Goal: Communication & Community: Ask a question

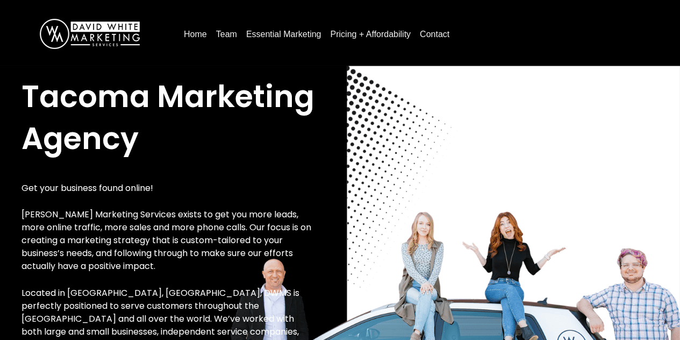
click at [435, 33] on link "Contact" at bounding box center [434, 34] width 38 height 17
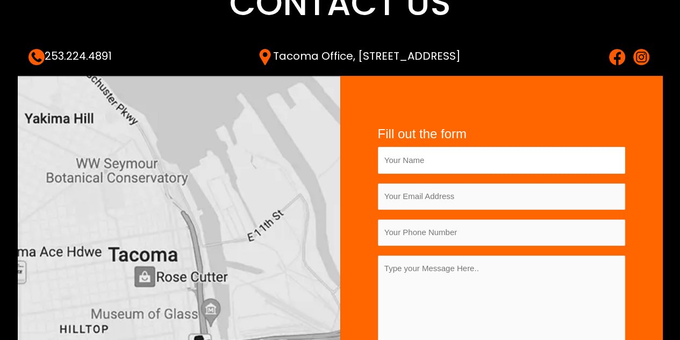
type input "[PERSON_NAME]"
type input "[EMAIL_ADDRESS][DOMAIN_NAME]"
type input "09623184843"
click at [423, 297] on textarea "Contact form" at bounding box center [501, 328] width 247 height 146
paste textarea "Hi, We’re inviting social media agencies to explore the following business deve…"
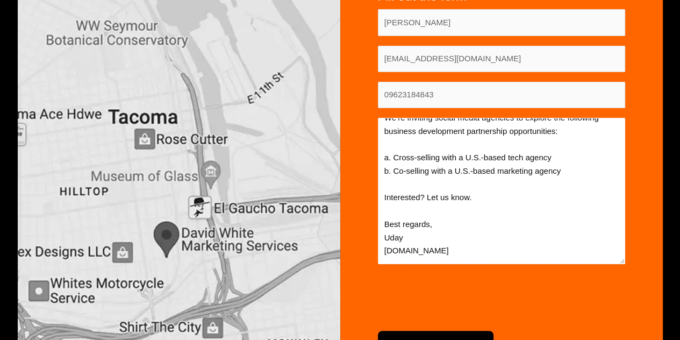
scroll to position [329, 0]
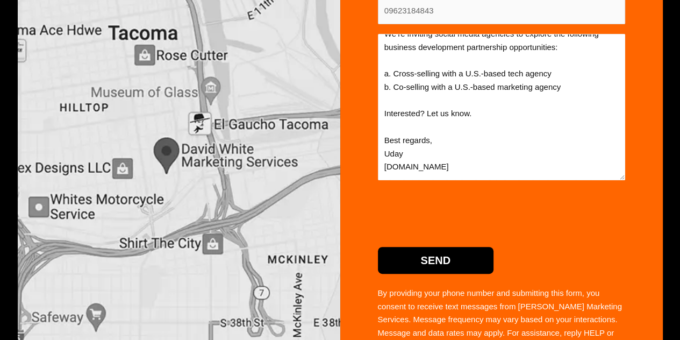
type textarea "Hi, We’re inviting social media agencies to explore the following business deve…"
click at [533, 256] on p "Send" at bounding box center [501, 255] width 247 height 38
click at [451, 256] on input "Send" at bounding box center [436, 260] width 116 height 27
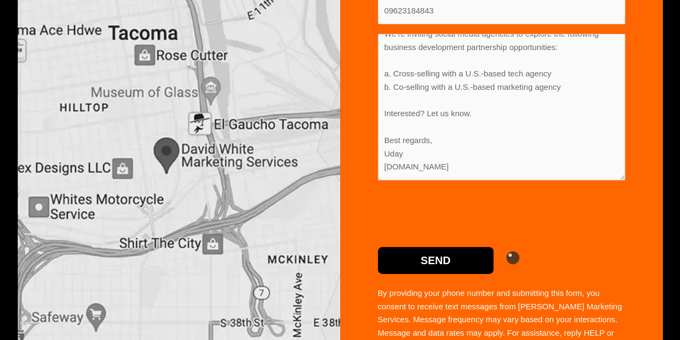
scroll to position [0, 0]
